Goal: Navigation & Orientation: Find specific page/section

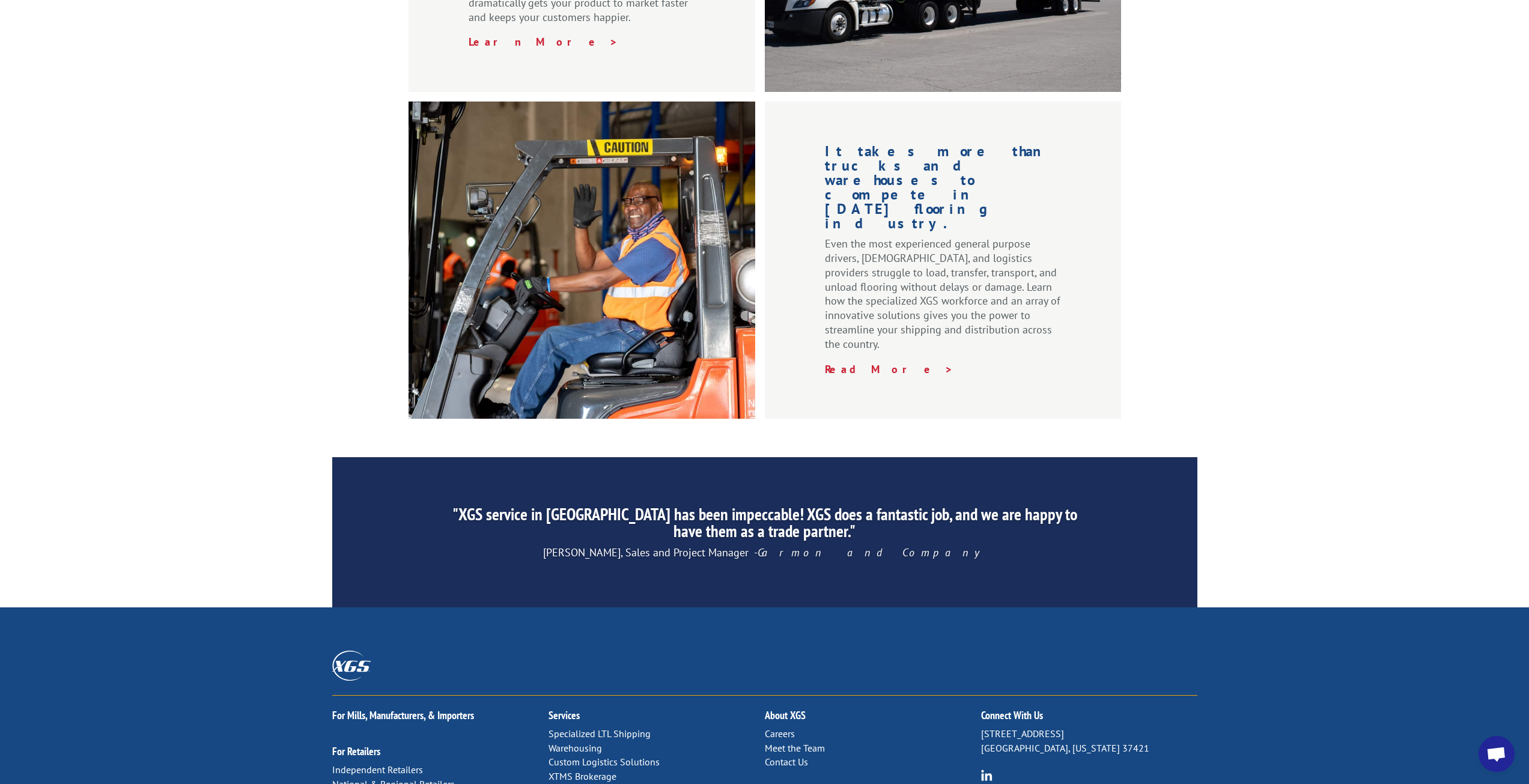
scroll to position [1594, 0]
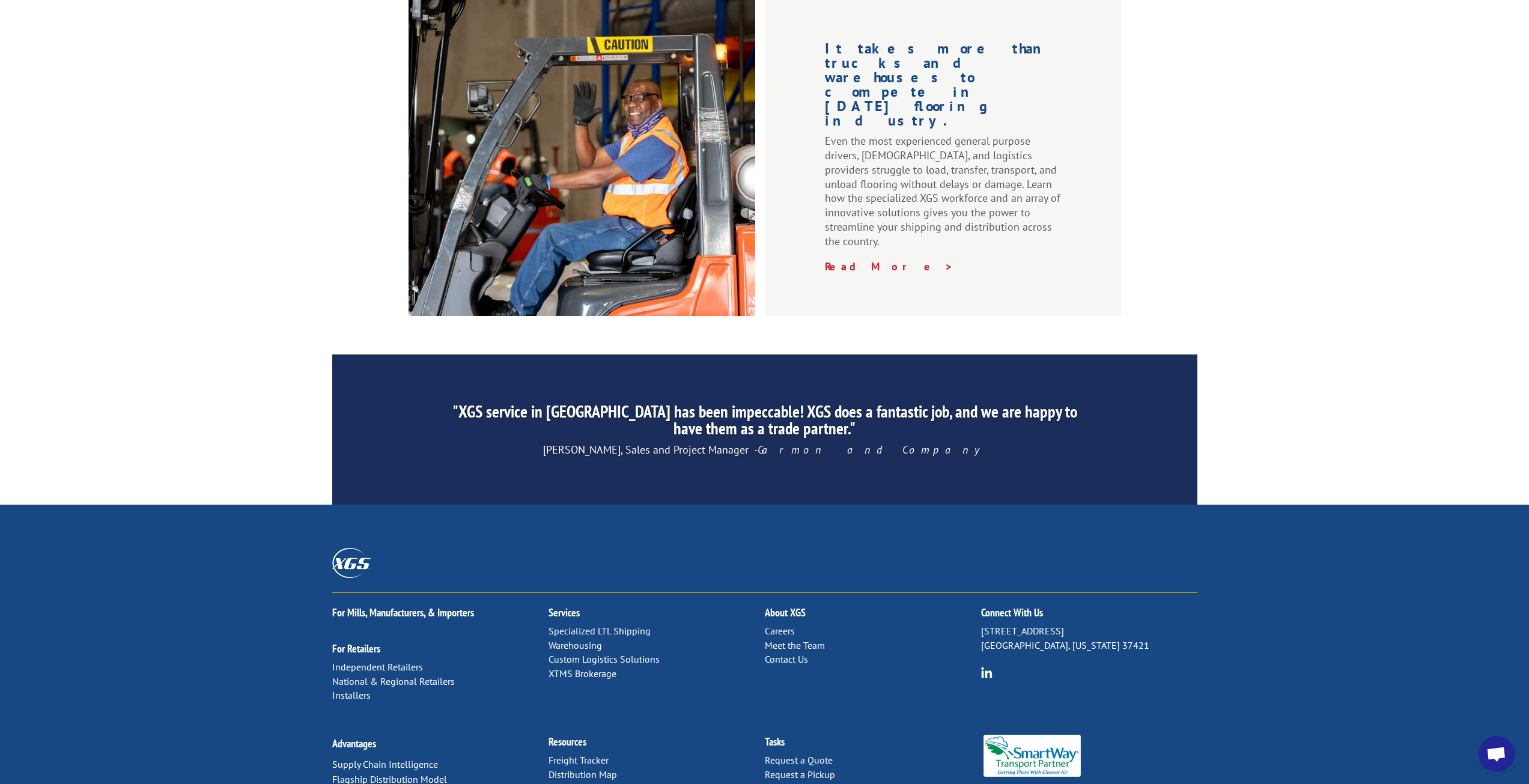
click at [590, 769] on link "Distribution Map" at bounding box center [582, 775] width 68 height 12
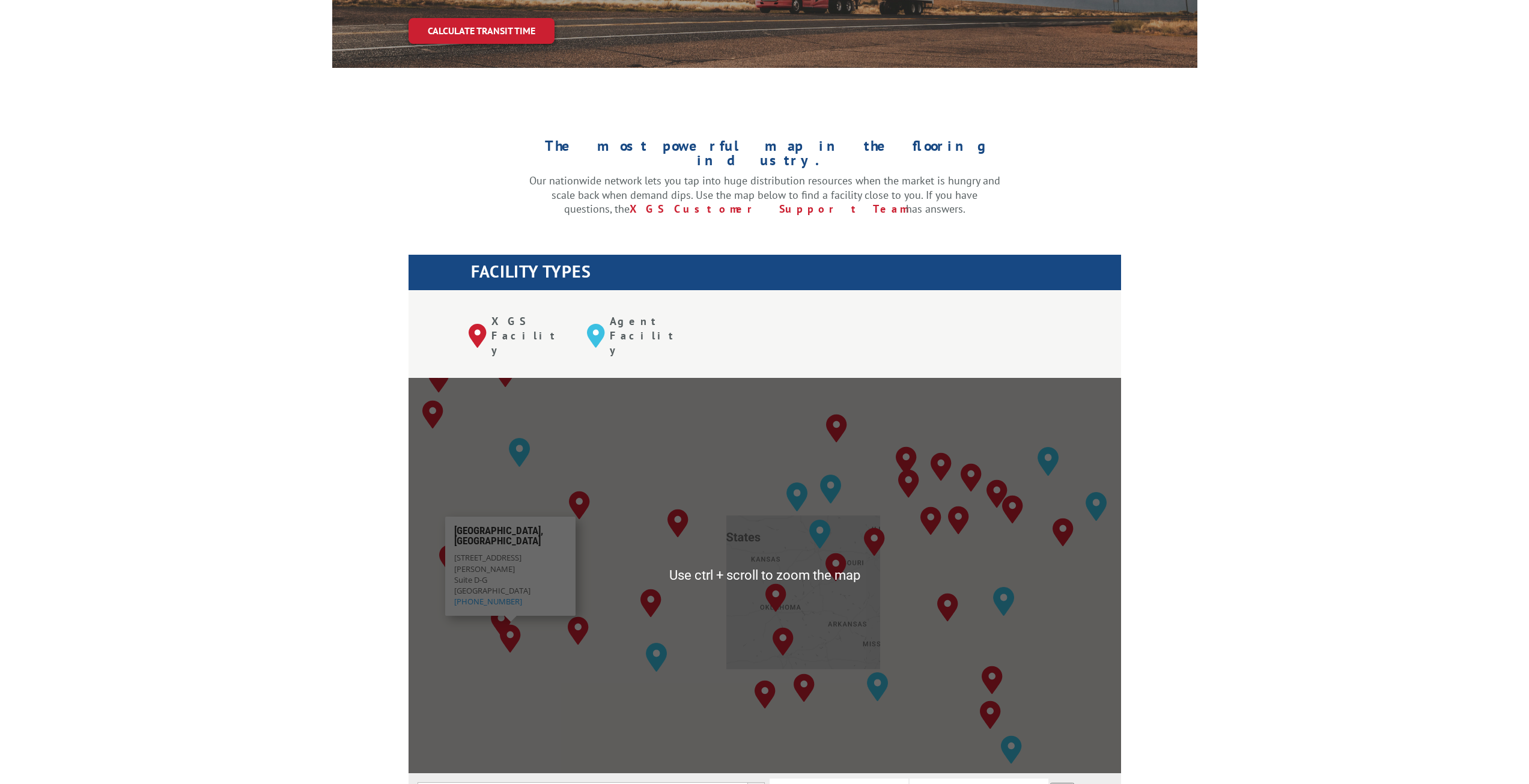
scroll to position [360, 0]
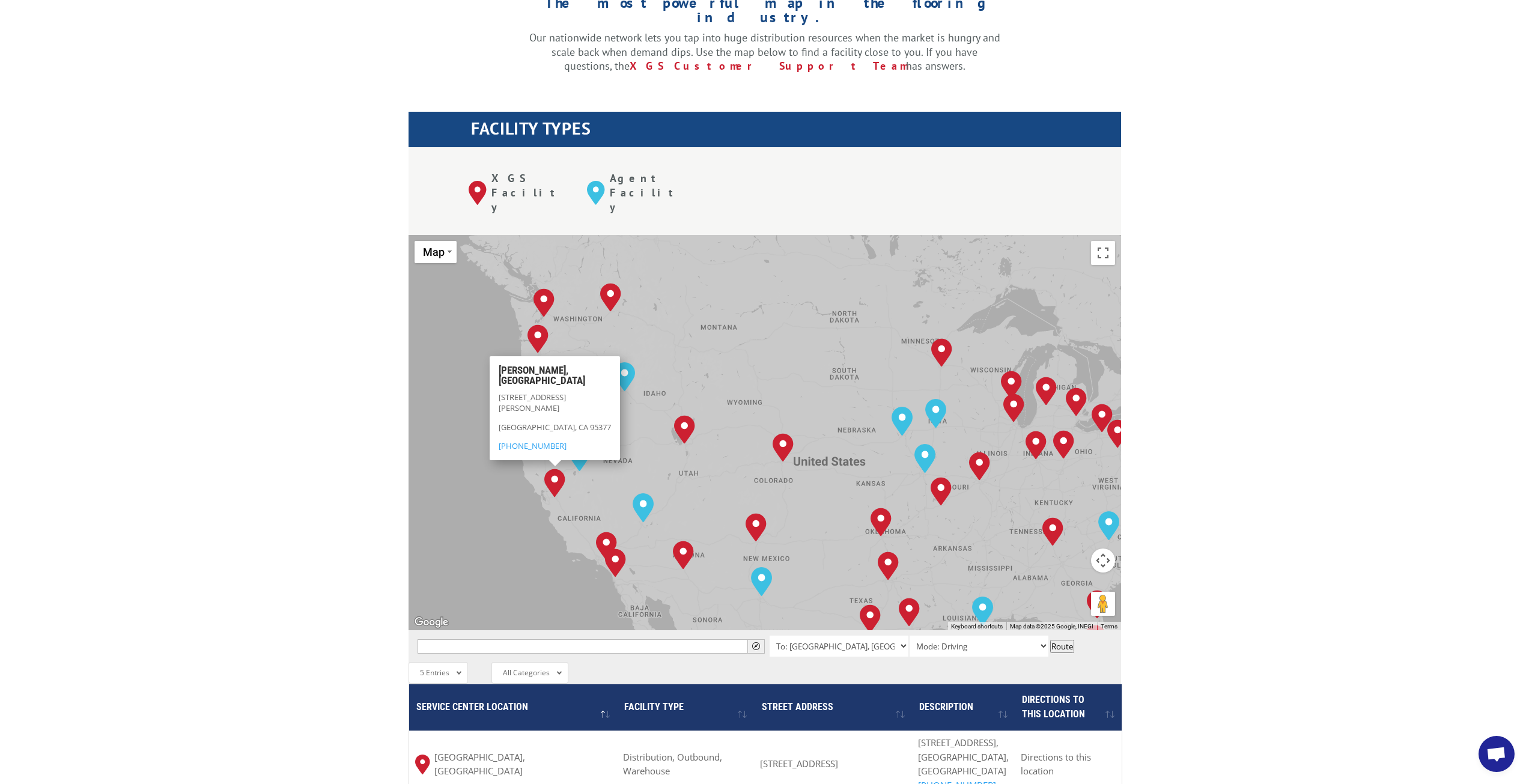
drag, startPoint x: 485, startPoint y: 413, endPoint x: 588, endPoint y: 490, distance: 128.6
click at [588, 490] on div "[GEOGRAPHIC_DATA], [GEOGRAPHIC_DATA] [GEOGRAPHIC_DATA], [GEOGRAPHIC_DATA] [GEOG…" at bounding box center [764, 432] width 713 height 395
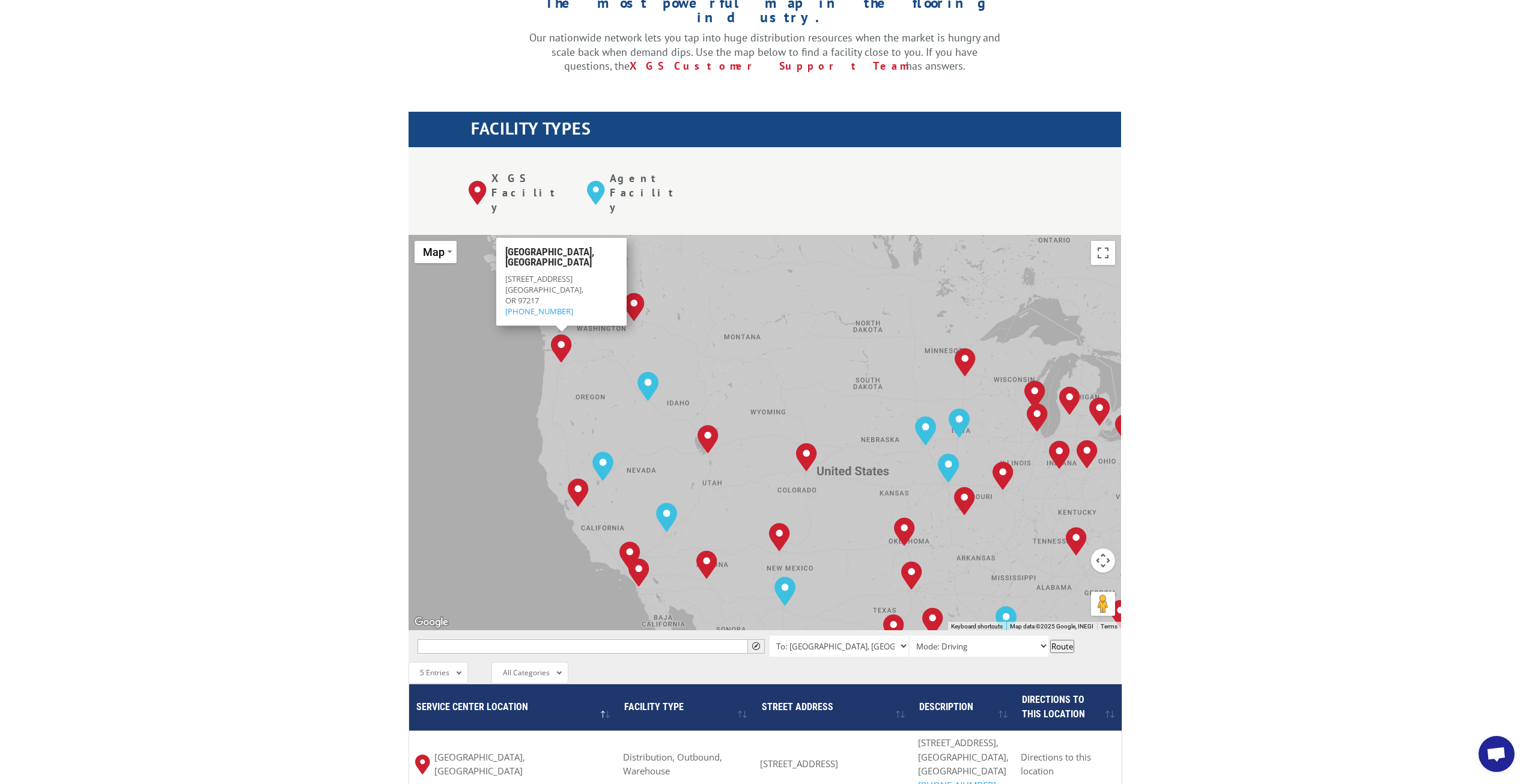
click at [727, 271] on div "[GEOGRAPHIC_DATA], [GEOGRAPHIC_DATA] [GEOGRAPHIC_DATA], [GEOGRAPHIC_DATA] [GEOG…" at bounding box center [764, 432] width 713 height 395
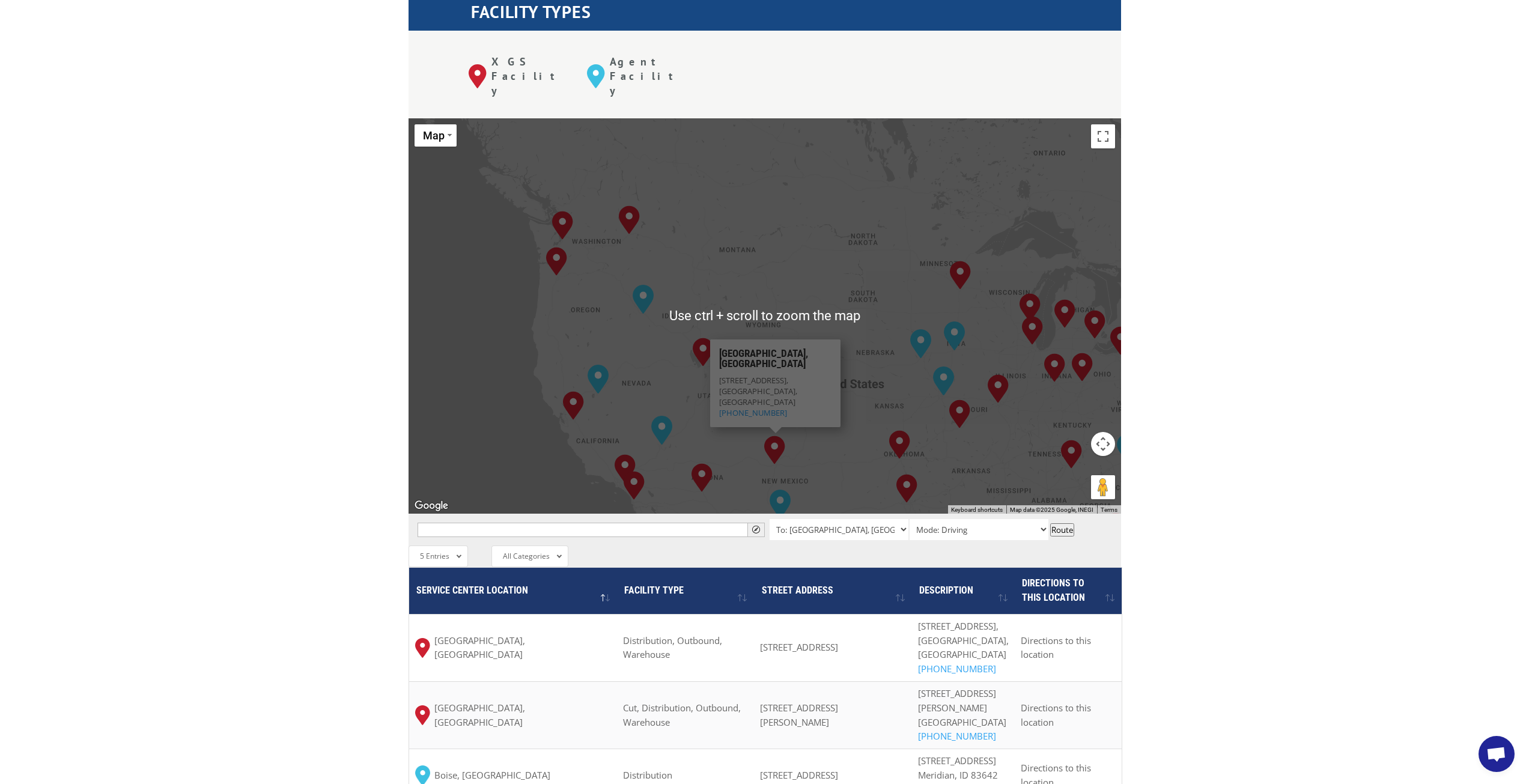
scroll to position [481, 0]
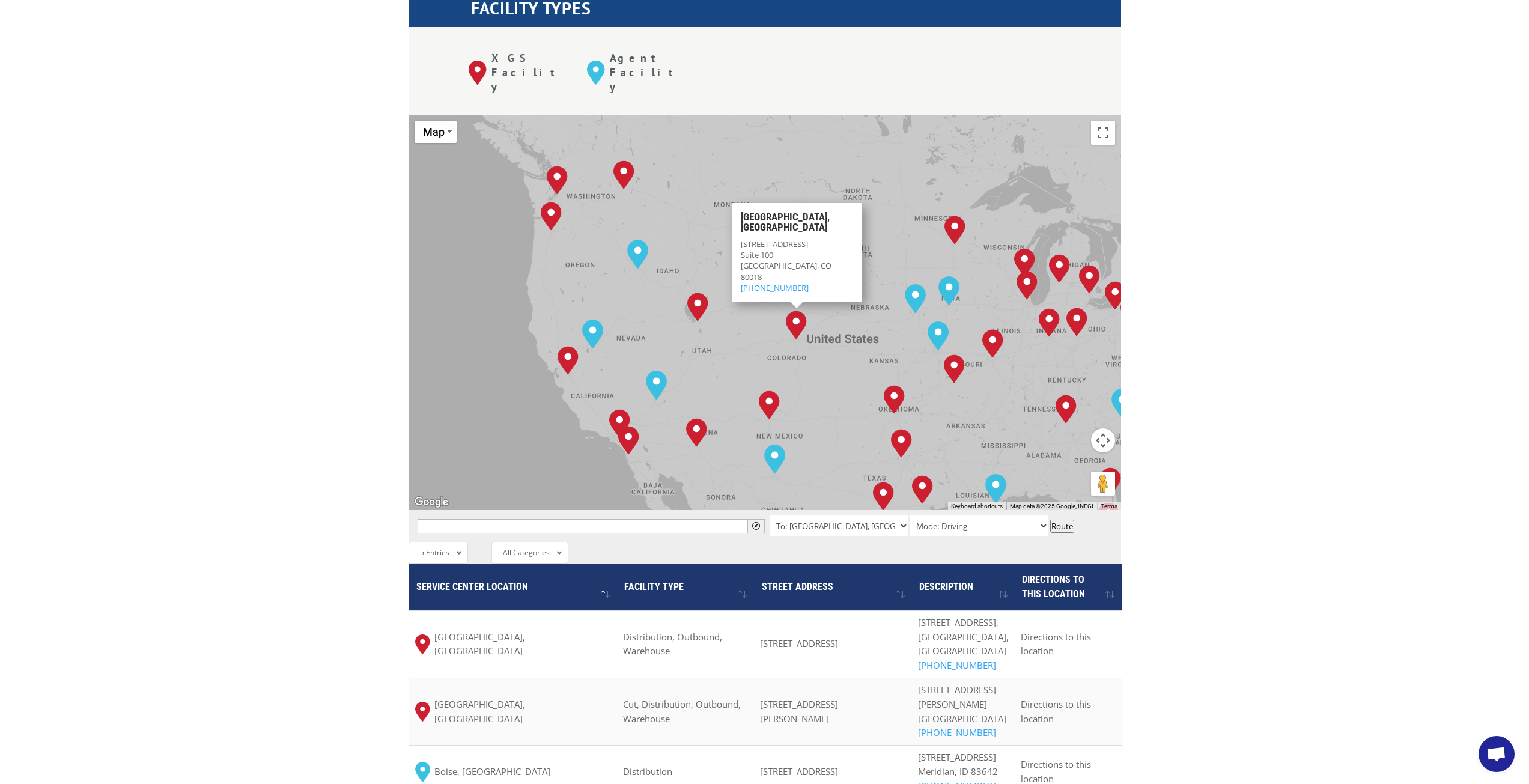
drag, startPoint x: 822, startPoint y: 332, endPoint x: 836, endPoint y: 284, distance: 50.0
click at [836, 284] on div "[GEOGRAPHIC_DATA], [GEOGRAPHIC_DATA] [GEOGRAPHIC_DATA], [GEOGRAPHIC_DATA] [GEOG…" at bounding box center [764, 312] width 713 height 395
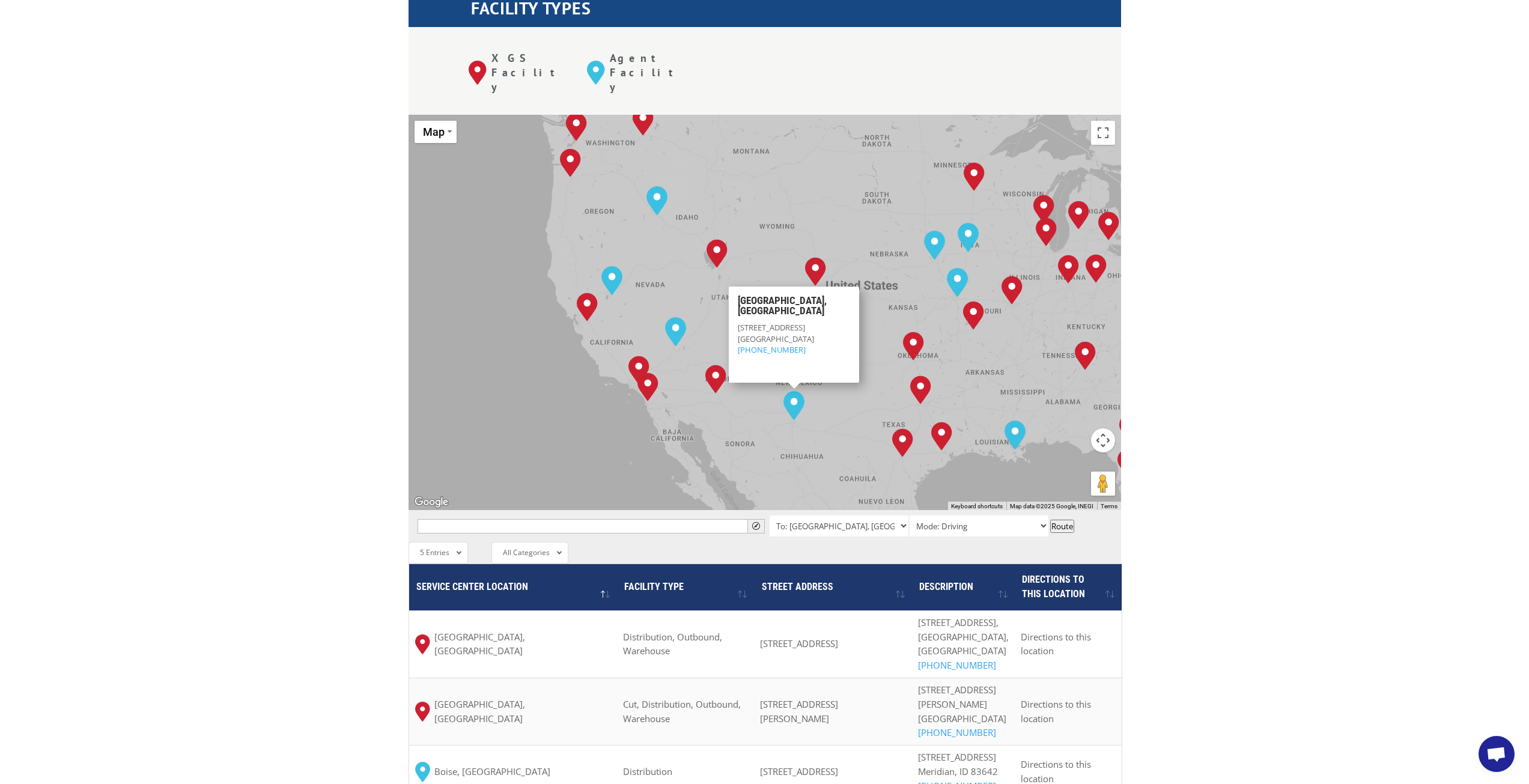
drag, startPoint x: 675, startPoint y: 405, endPoint x: 757, endPoint y: 351, distance: 98.2
click at [757, 351] on div "[GEOGRAPHIC_DATA], [GEOGRAPHIC_DATA] [GEOGRAPHIC_DATA], [GEOGRAPHIC_DATA] [GEOG…" at bounding box center [764, 312] width 713 height 395
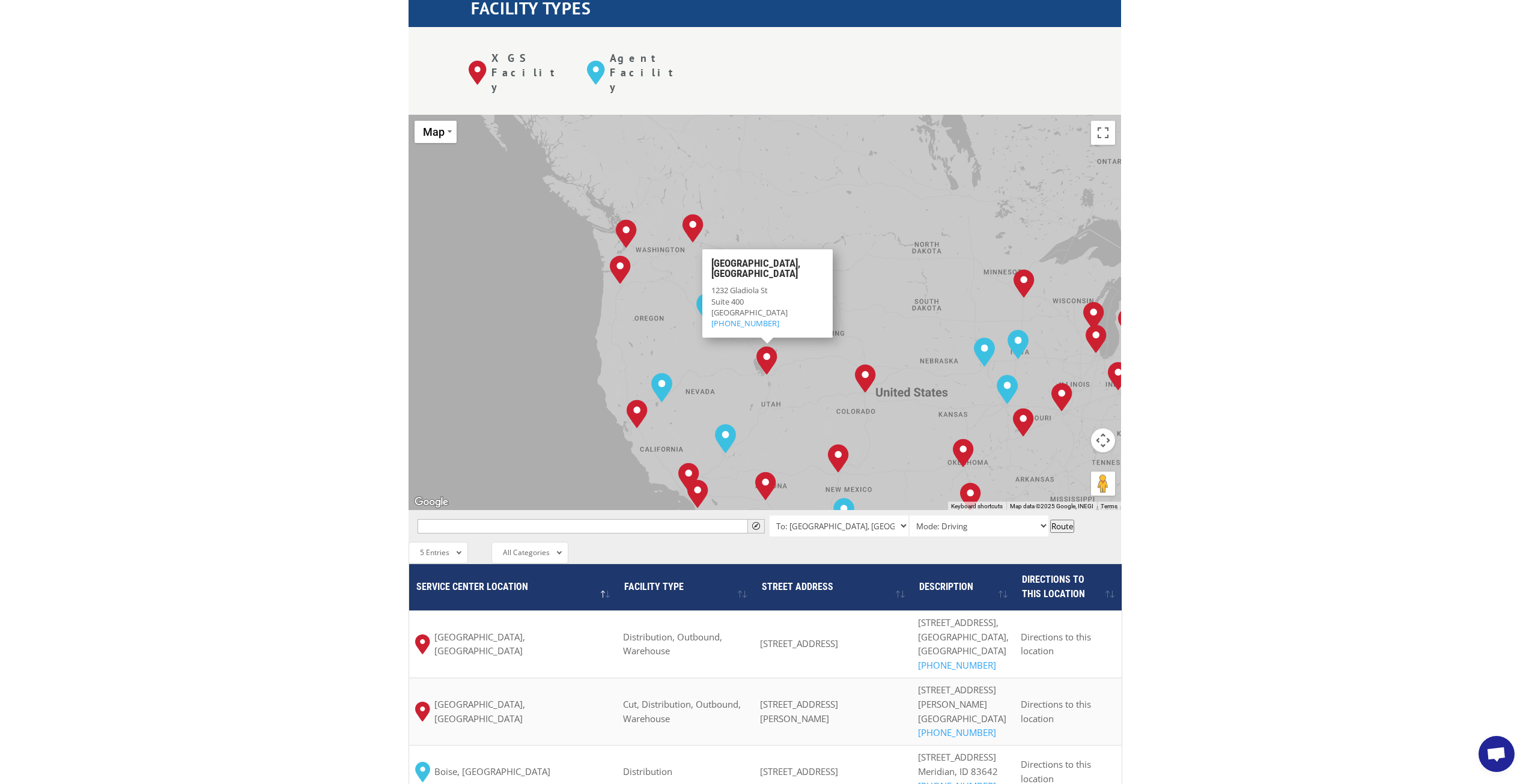
drag, startPoint x: 669, startPoint y: 205, endPoint x: 718, endPoint y: 310, distance: 115.9
click at [718, 310] on div "[GEOGRAPHIC_DATA], [GEOGRAPHIC_DATA] [GEOGRAPHIC_DATA], [GEOGRAPHIC_DATA] [GEOG…" at bounding box center [764, 312] width 713 height 395
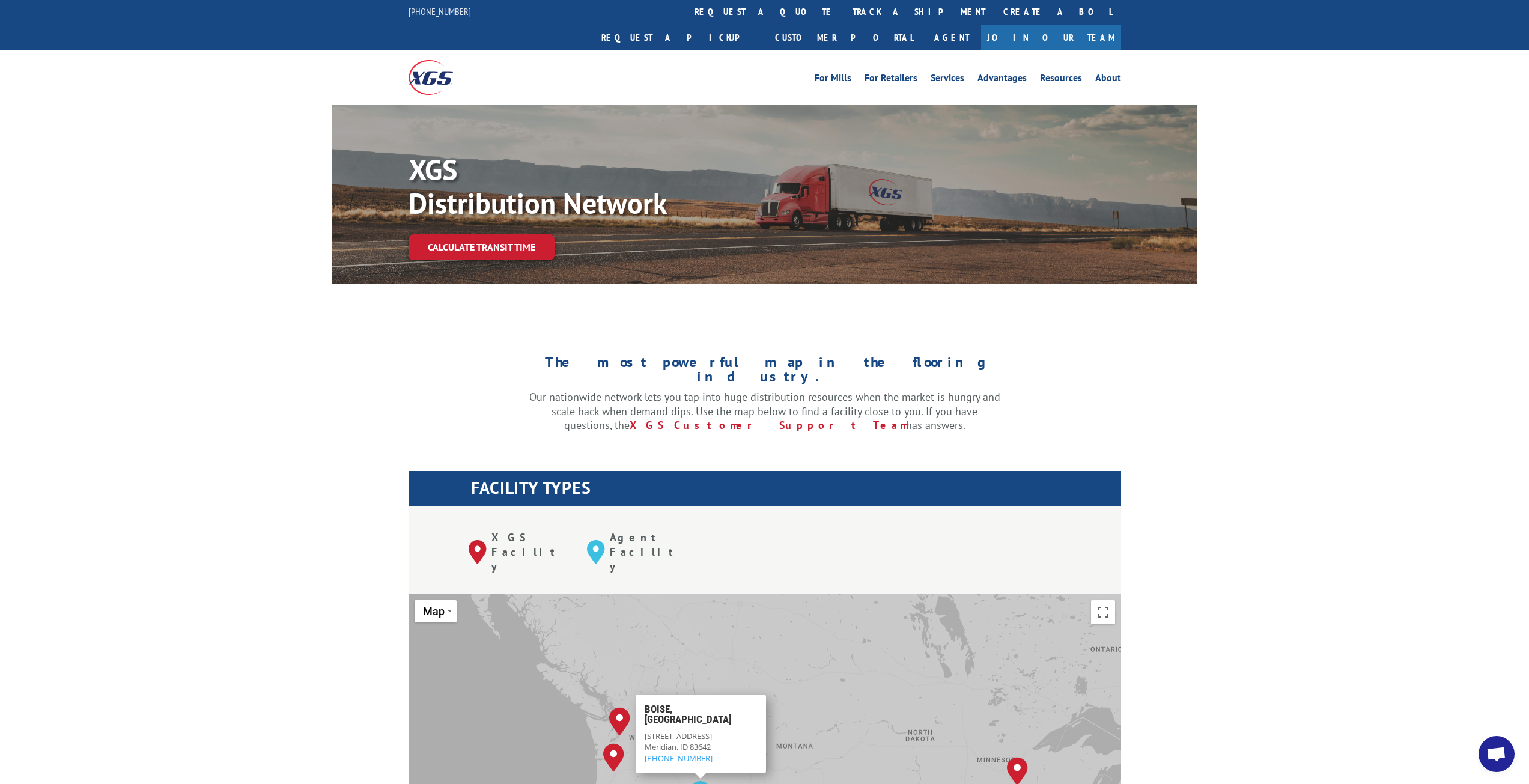
scroll to position [0, 0]
